Goal: Transaction & Acquisition: Purchase product/service

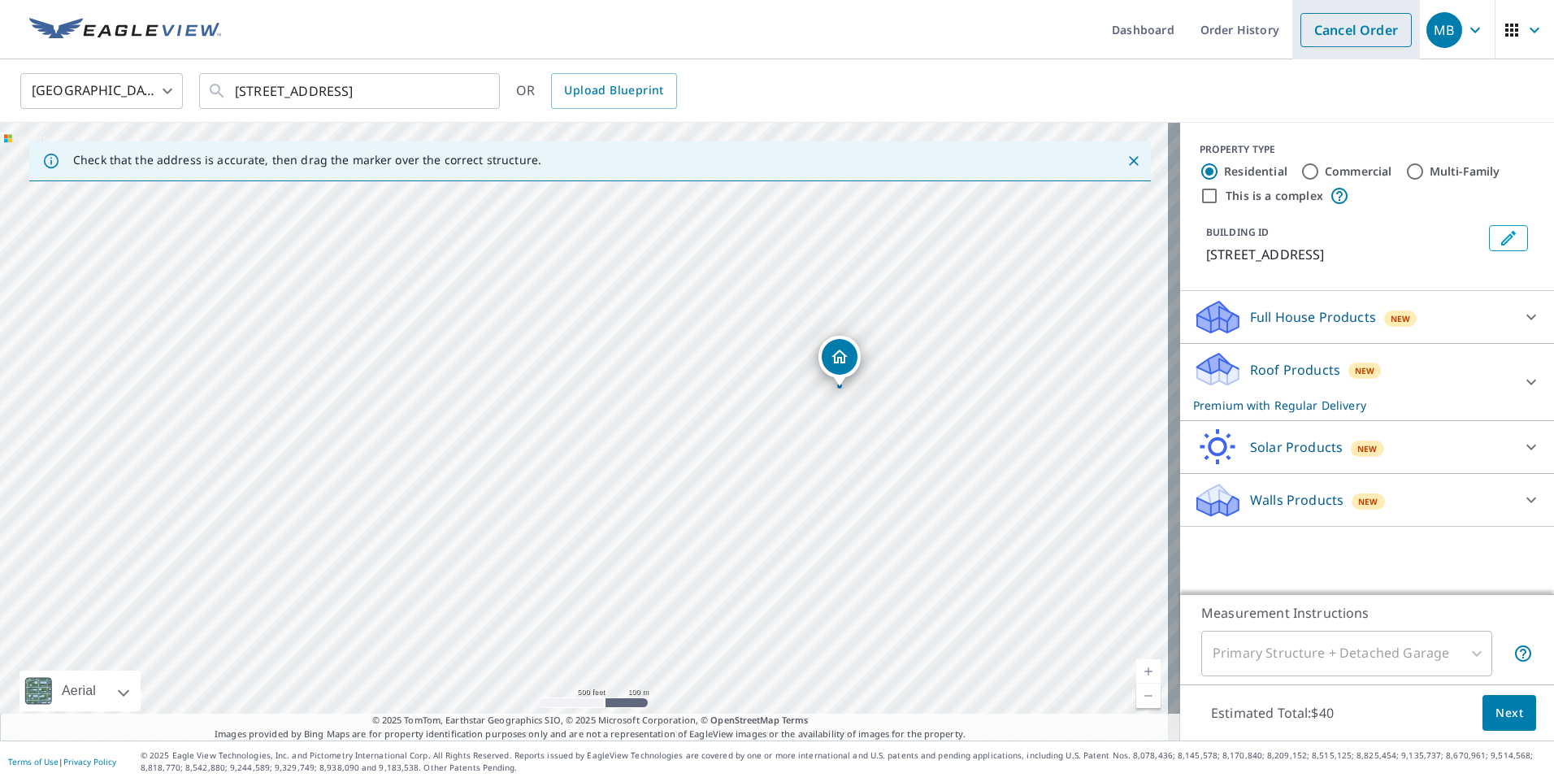
click at [1329, 37] on link "Cancel Order" at bounding box center [1355, 30] width 111 height 34
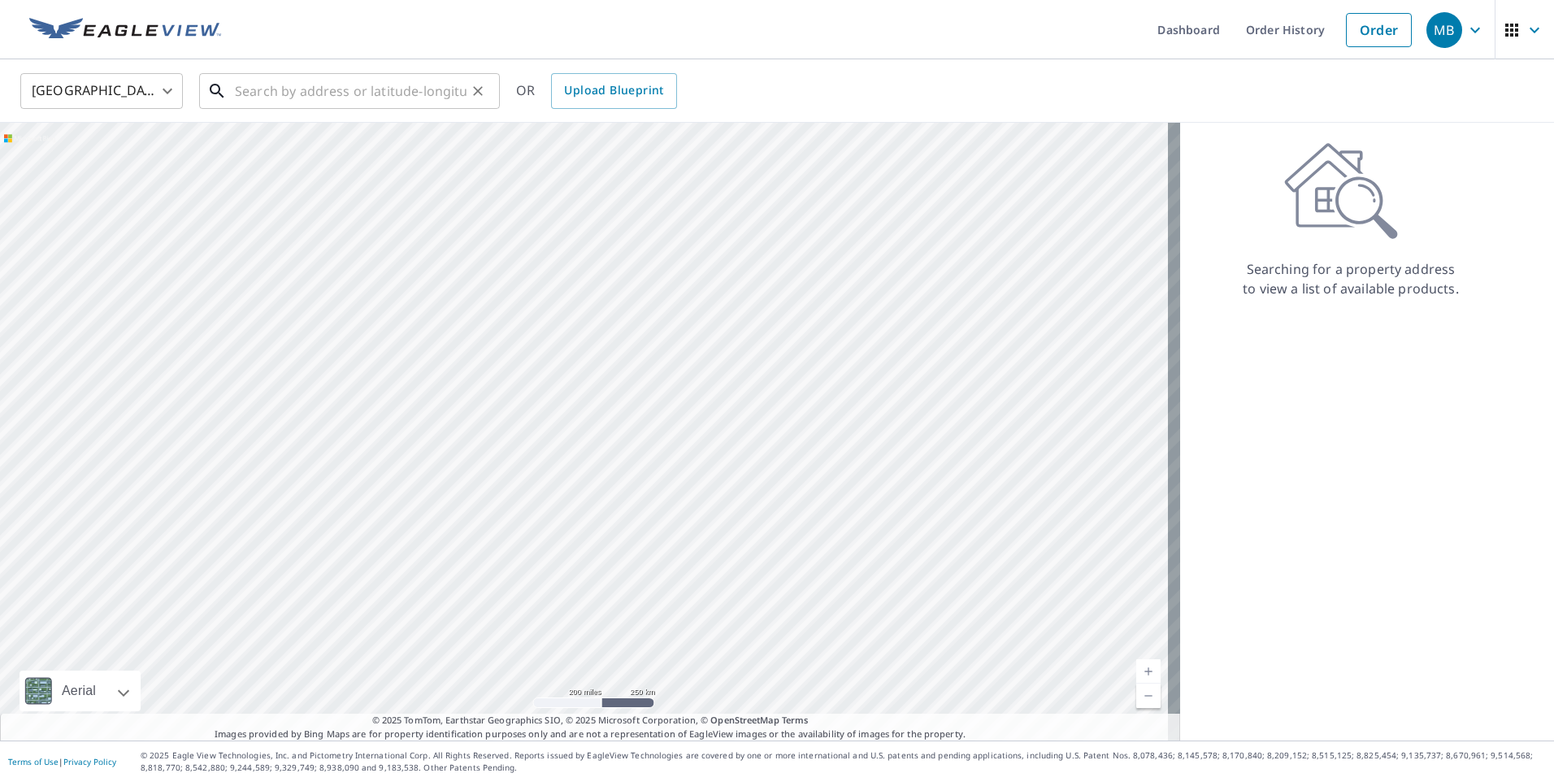
click at [312, 97] on input "text" at bounding box center [351, 91] width 232 height 46
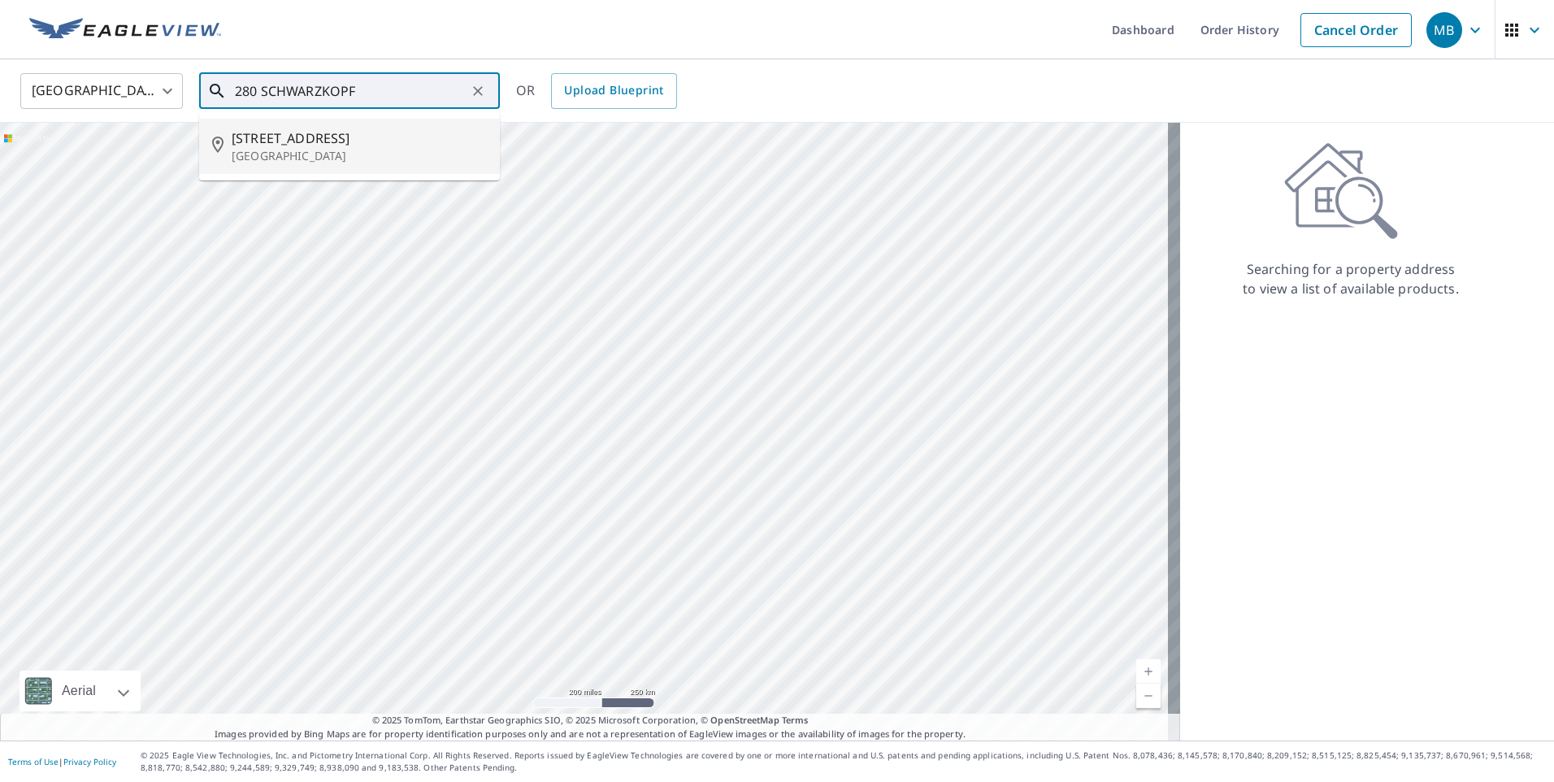
click at [297, 141] on span "[STREET_ADDRESS]" at bounding box center [359, 138] width 255 height 20
type input "[STREET_ADDRESS]"
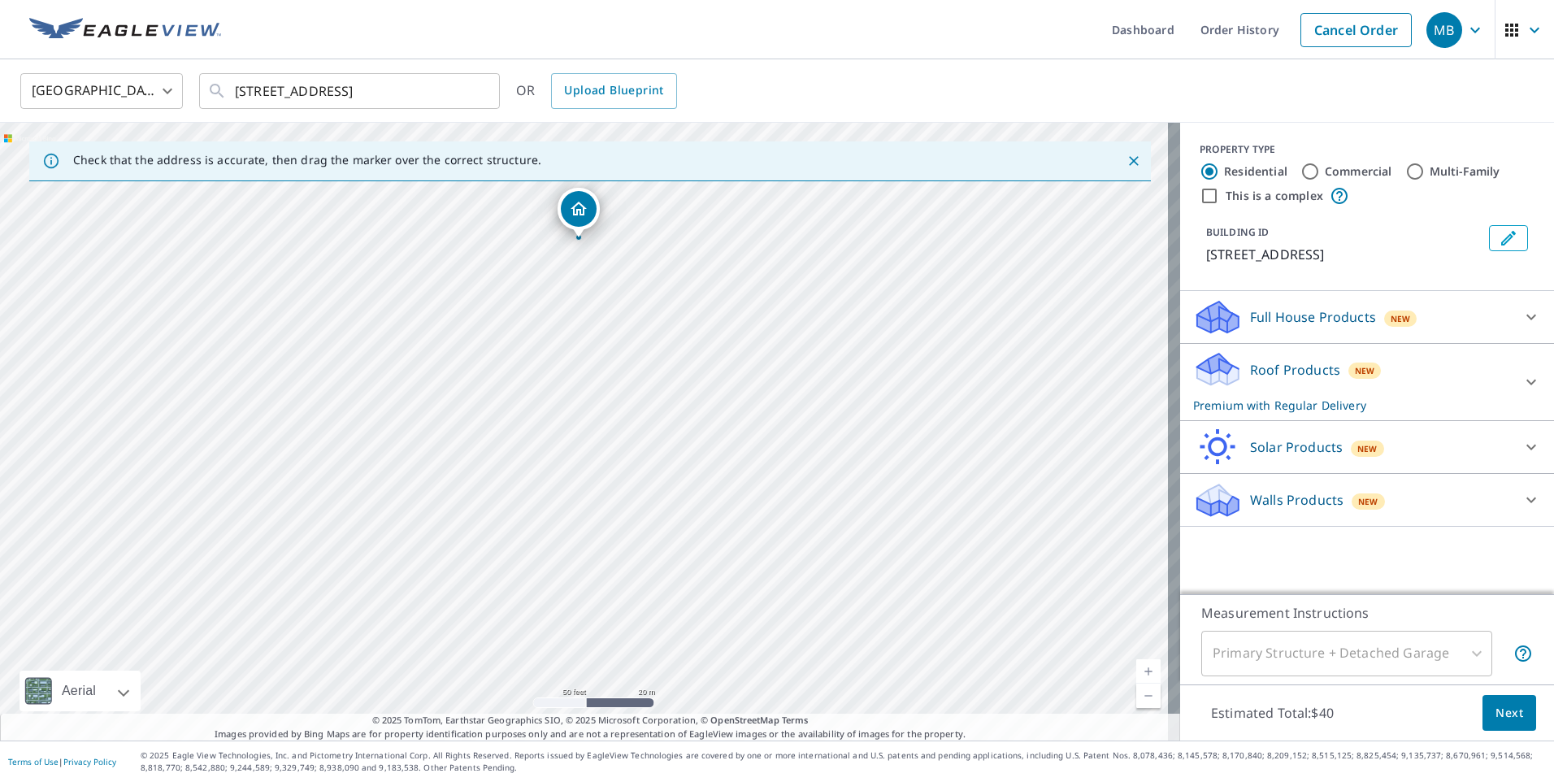
drag, startPoint x: 610, startPoint y: 301, endPoint x: 629, endPoint y: 419, distance: 119.3
click at [629, 419] on div "[STREET_ADDRESS]" at bounding box center [590, 432] width 1180 height 618
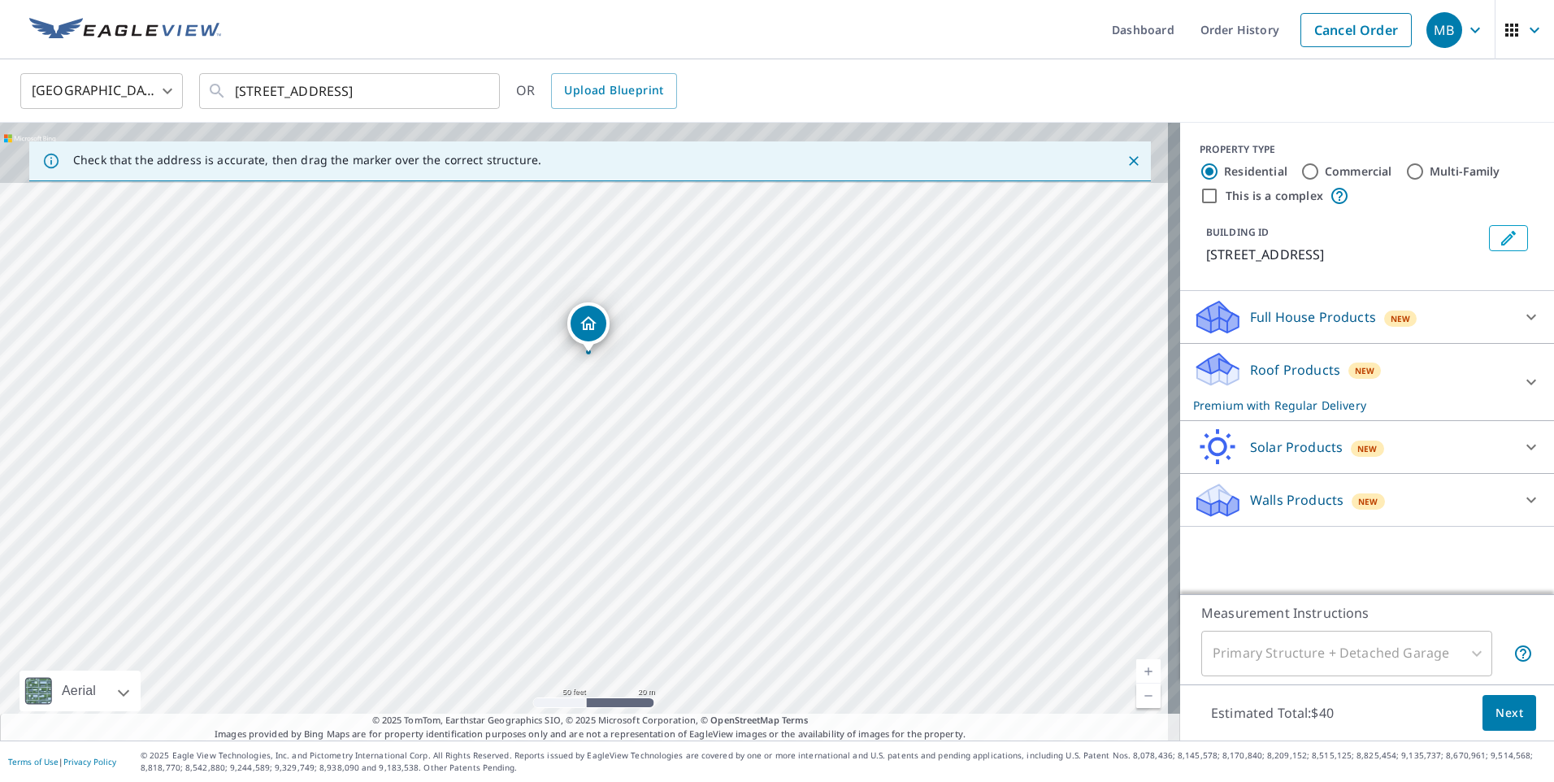
drag, startPoint x: 657, startPoint y: 362, endPoint x: 657, endPoint y: 432, distance: 69.9
click at [657, 432] on div "[STREET_ADDRESS]" at bounding box center [590, 432] width 1180 height 618
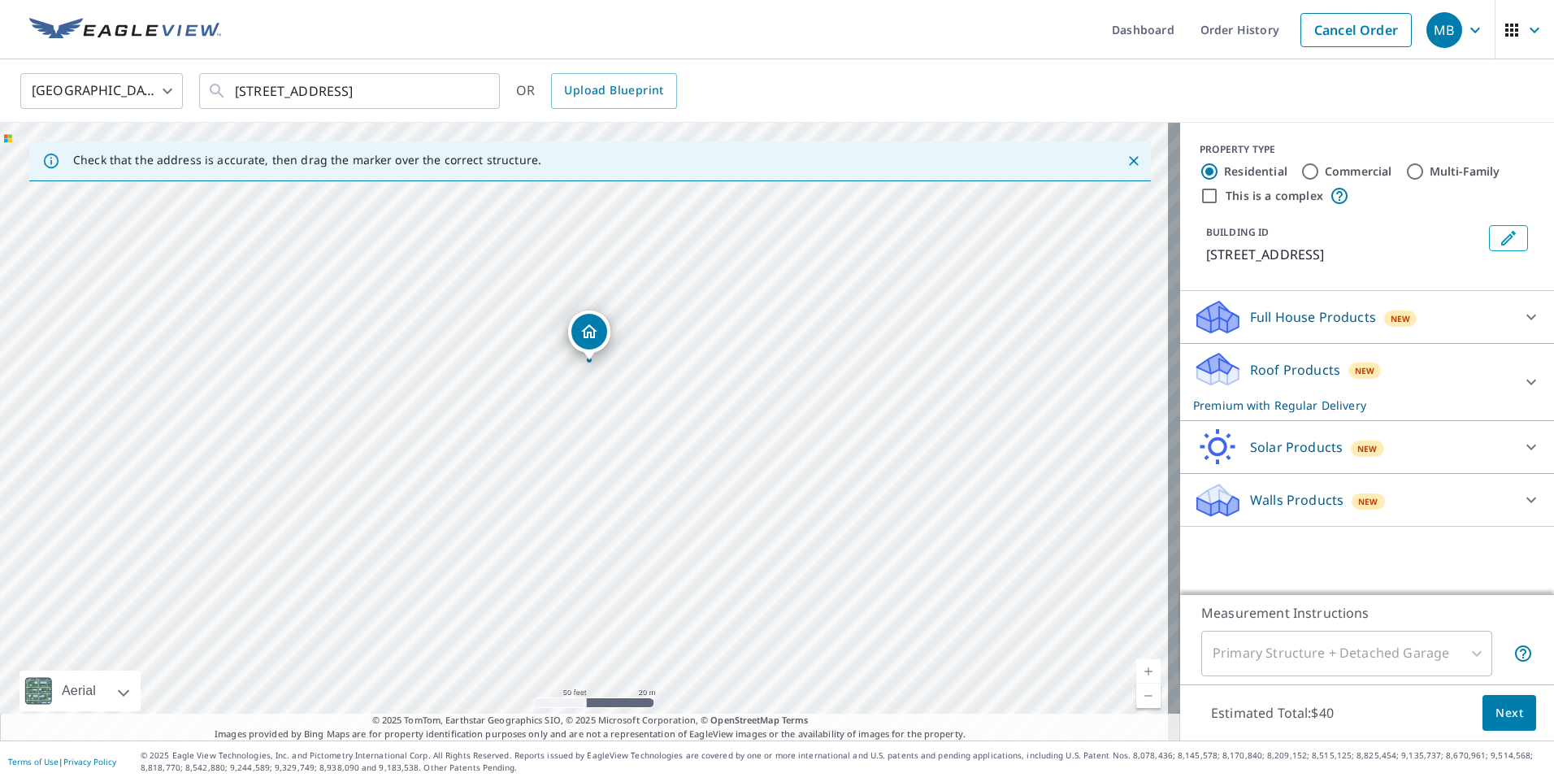
drag, startPoint x: 716, startPoint y: 431, endPoint x: 711, endPoint y: 449, distance: 17.7
click at [712, 447] on div "[STREET_ADDRESS]" at bounding box center [590, 432] width 1180 height 618
drag, startPoint x: 726, startPoint y: 466, endPoint x: 724, endPoint y: 483, distance: 16.4
click at [726, 474] on div "[STREET_ADDRESS]" at bounding box center [590, 432] width 1180 height 618
click at [1511, 401] on div at bounding box center [1530, 381] width 39 height 39
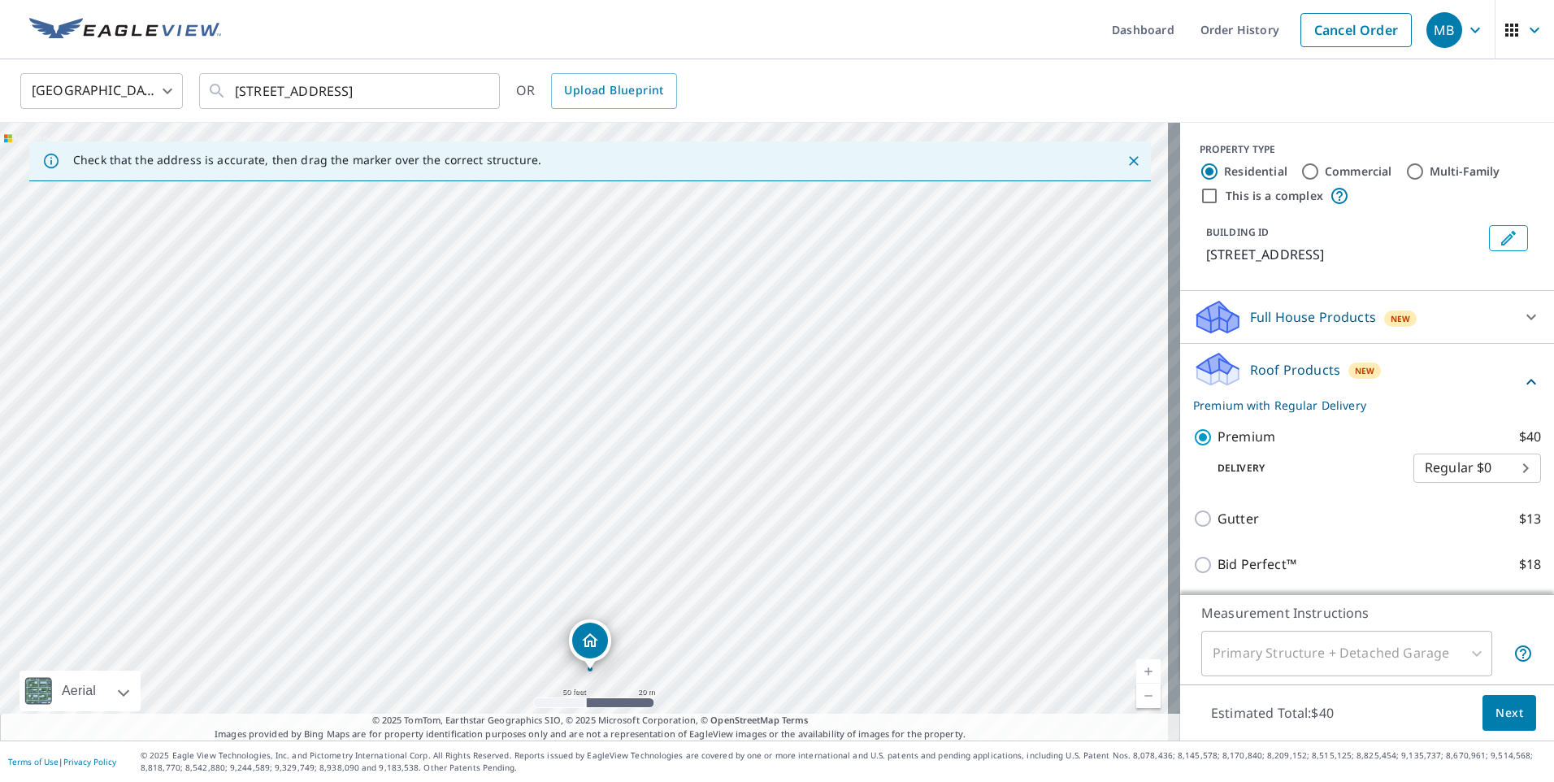
click at [1495, 705] on span "Next" at bounding box center [1509, 713] width 28 height 20
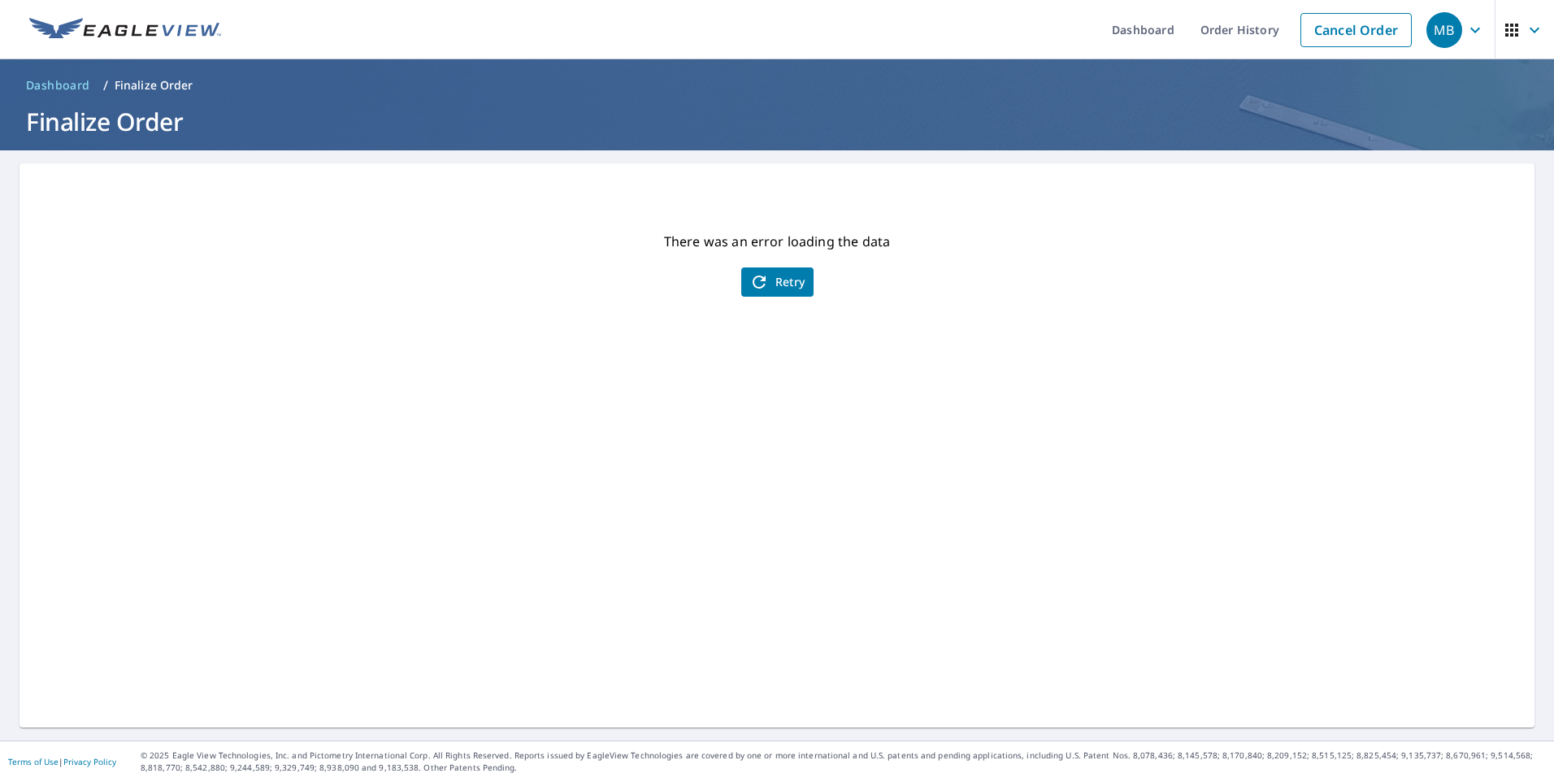
click at [773, 283] on span "Retry" at bounding box center [777, 282] width 56 height 20
click at [781, 284] on span "Retry" at bounding box center [777, 282] width 56 height 20
click at [783, 284] on span "Retry" at bounding box center [777, 282] width 56 height 20
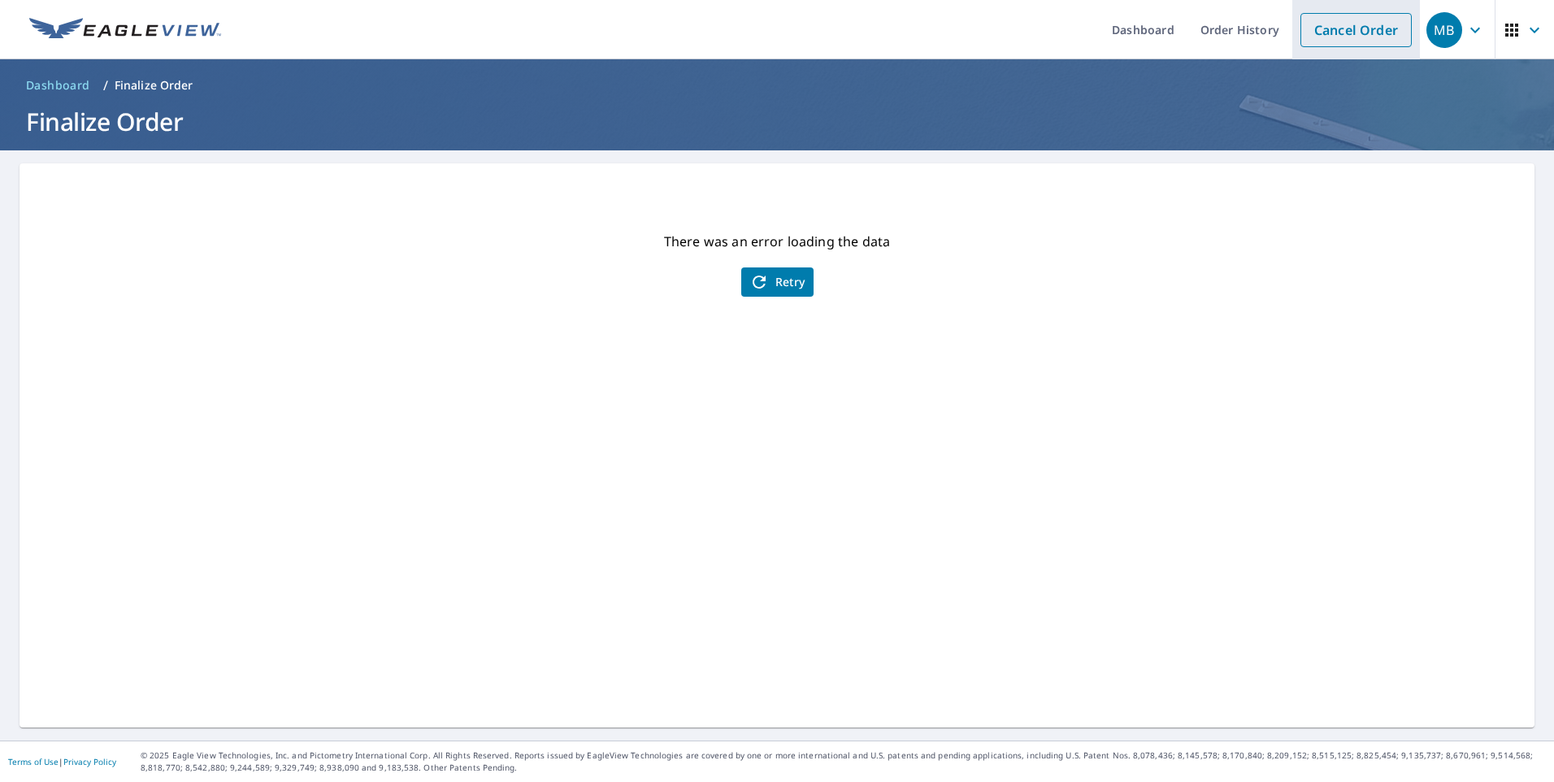
click at [1318, 32] on link "Cancel Order" at bounding box center [1355, 30] width 111 height 34
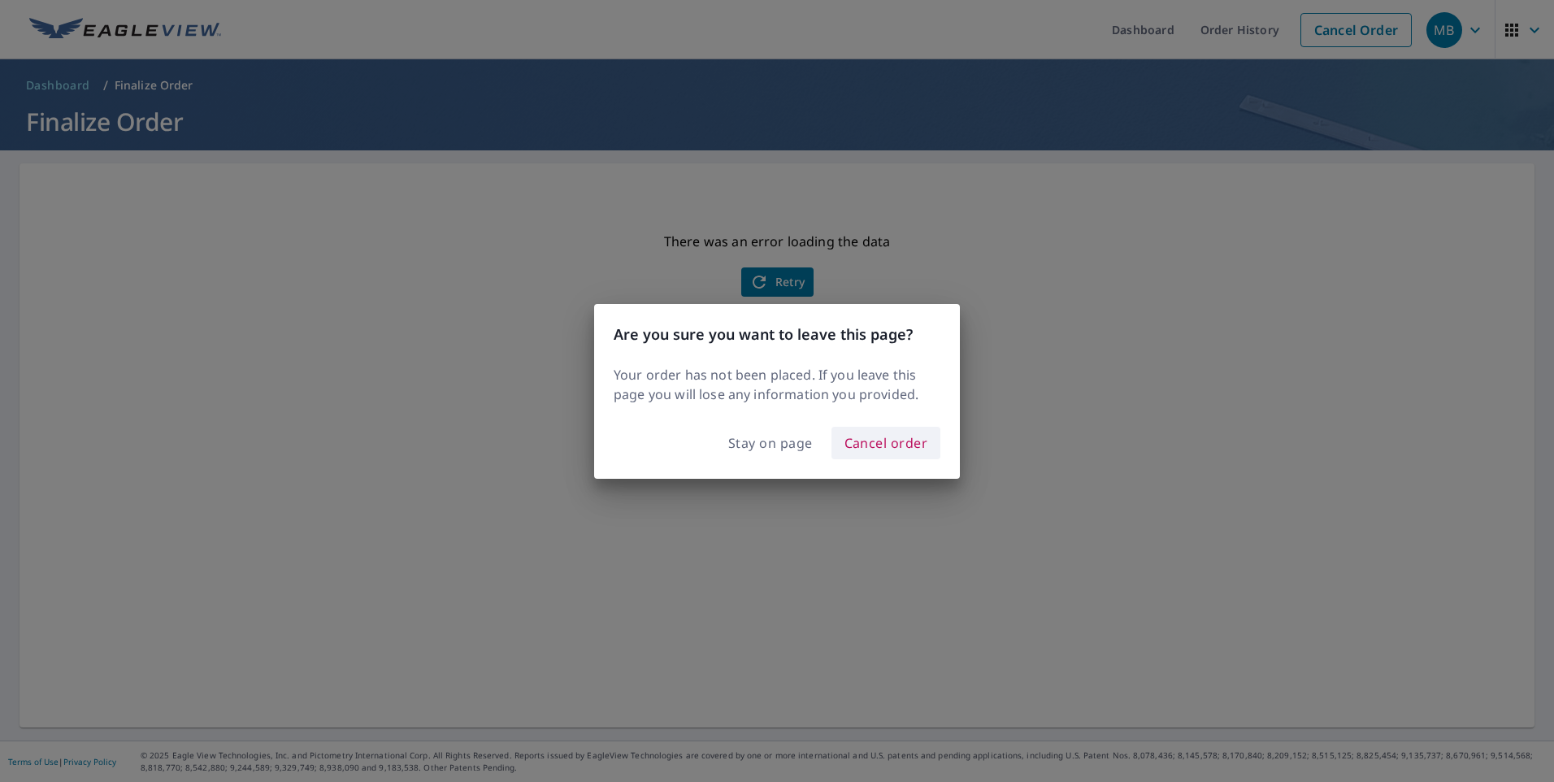
click at [890, 437] on span "Cancel order" at bounding box center [886, 442] width 84 height 23
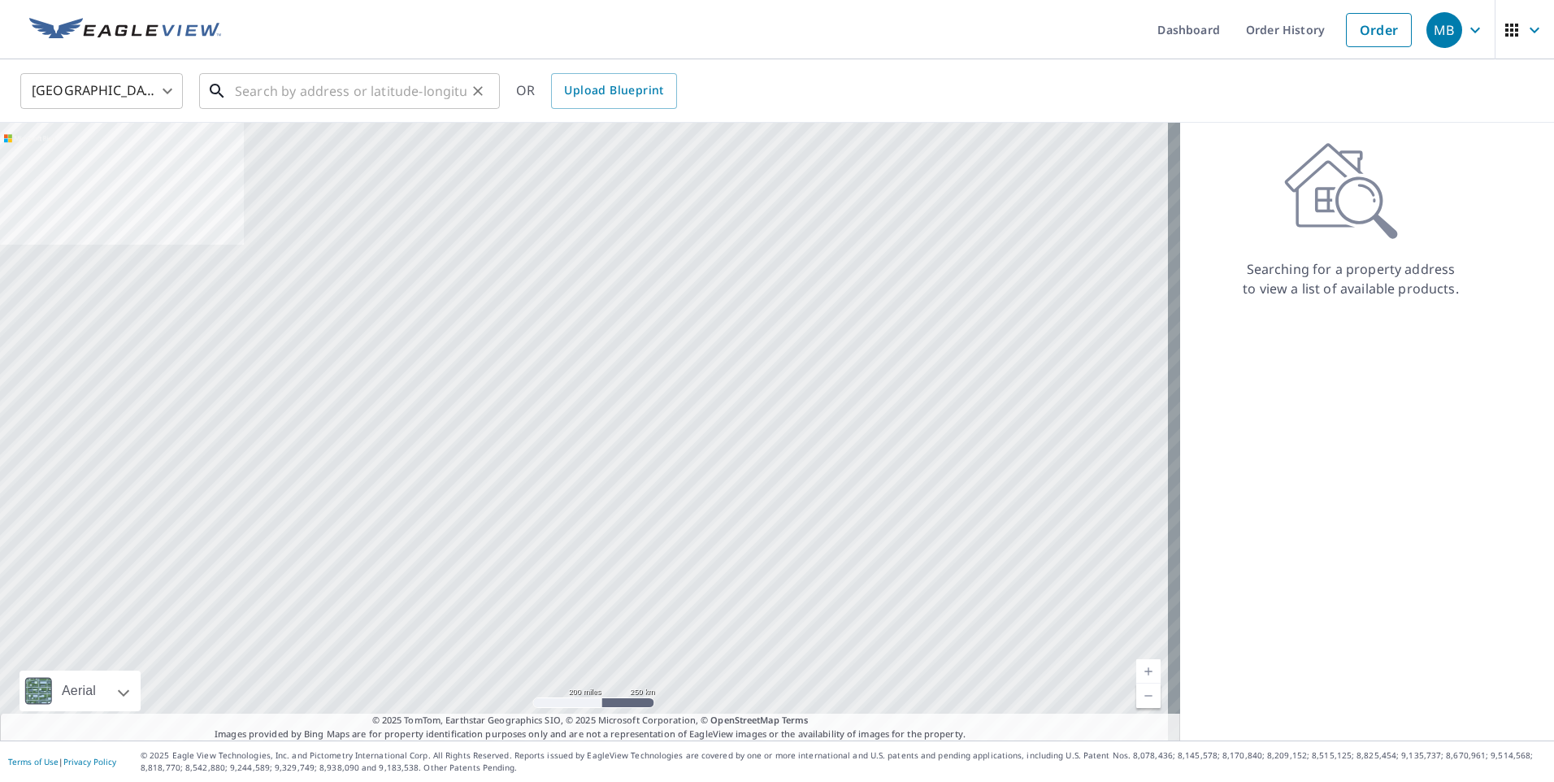
click at [278, 97] on input "text" at bounding box center [351, 91] width 232 height 46
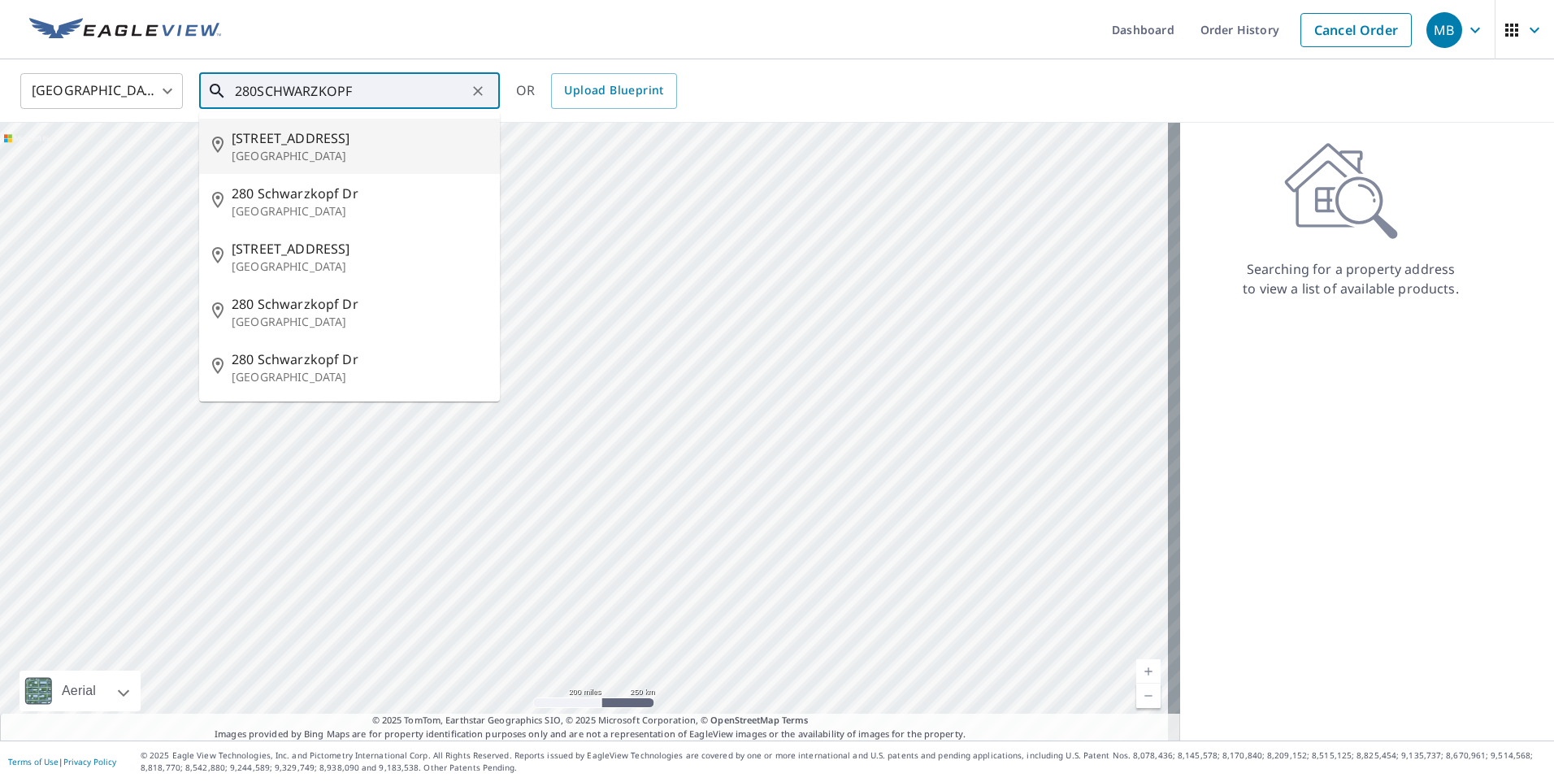
click at [285, 152] on p "[GEOGRAPHIC_DATA]" at bounding box center [359, 156] width 255 height 16
type input "[STREET_ADDRESS]"
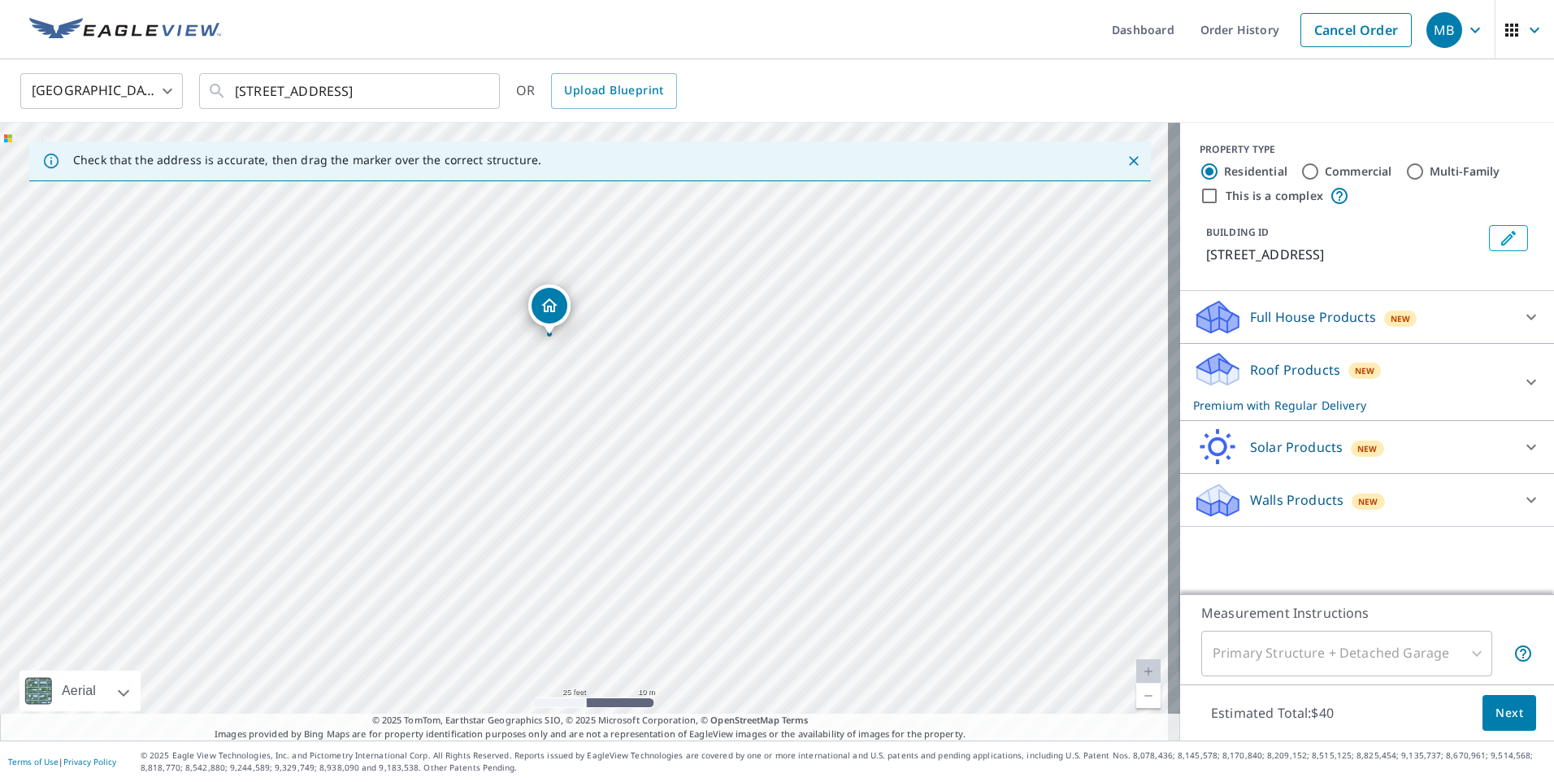
drag, startPoint x: 573, startPoint y: 307, endPoint x: 553, endPoint y: 321, distance: 24.6
click at [1521, 392] on icon at bounding box center [1531, 382] width 20 height 20
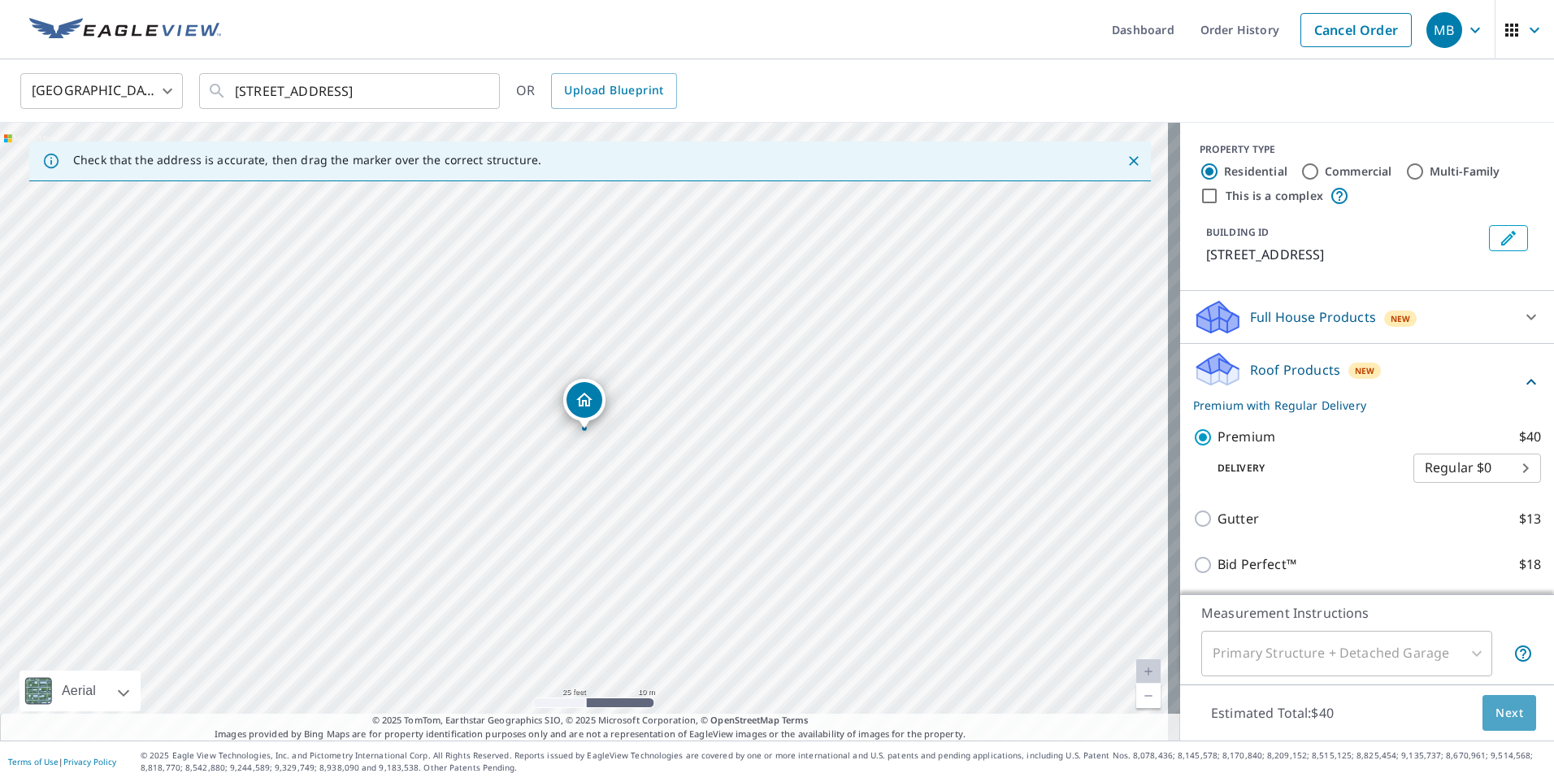
click at [1490, 700] on button "Next" at bounding box center [1509, 713] width 54 height 37
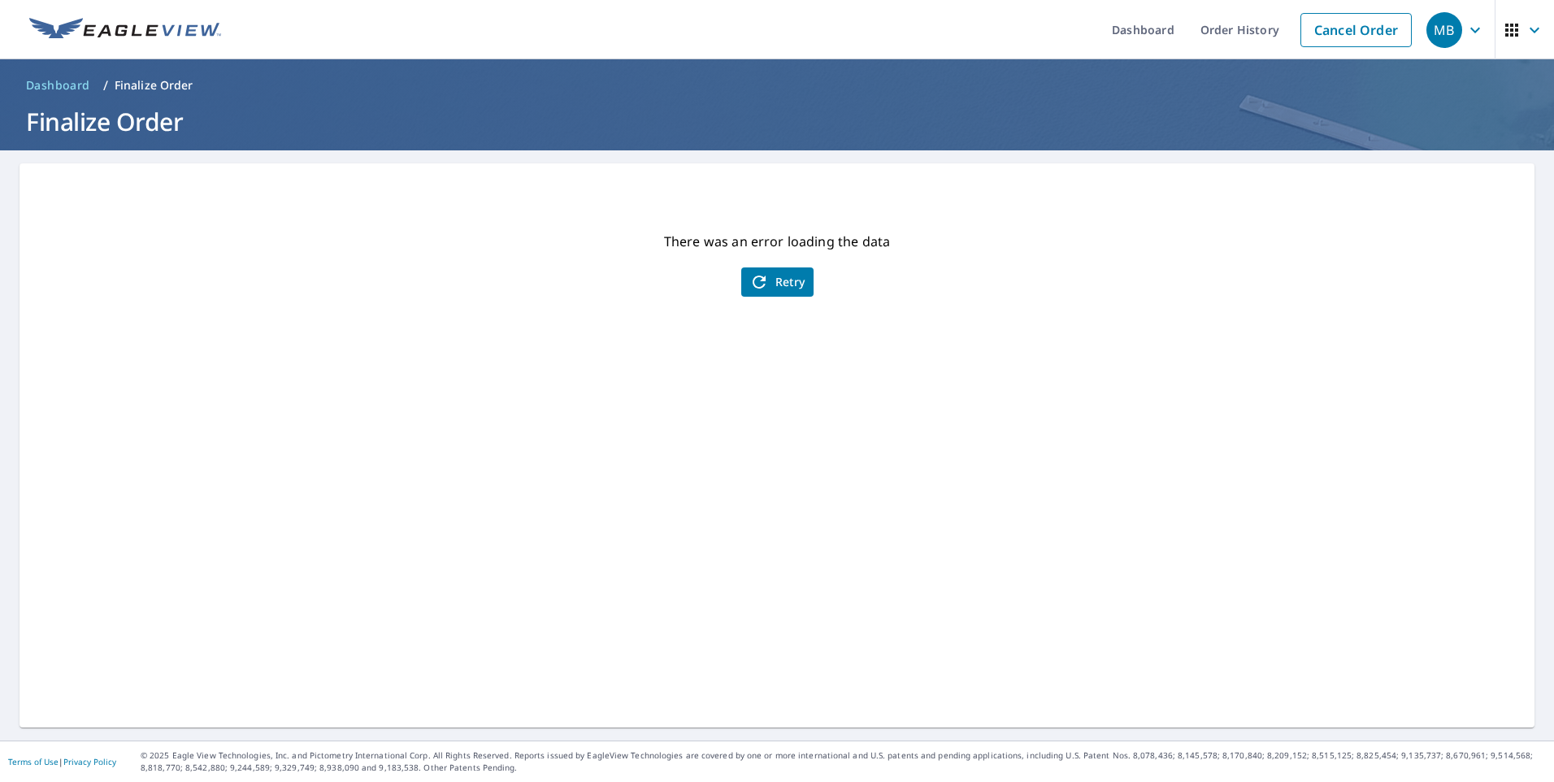
click at [749, 281] on icon "button" at bounding box center [759, 282] width 20 height 20
click at [768, 280] on span "Retry" at bounding box center [777, 282] width 56 height 20
